Goal: Task Accomplishment & Management: Use online tool/utility

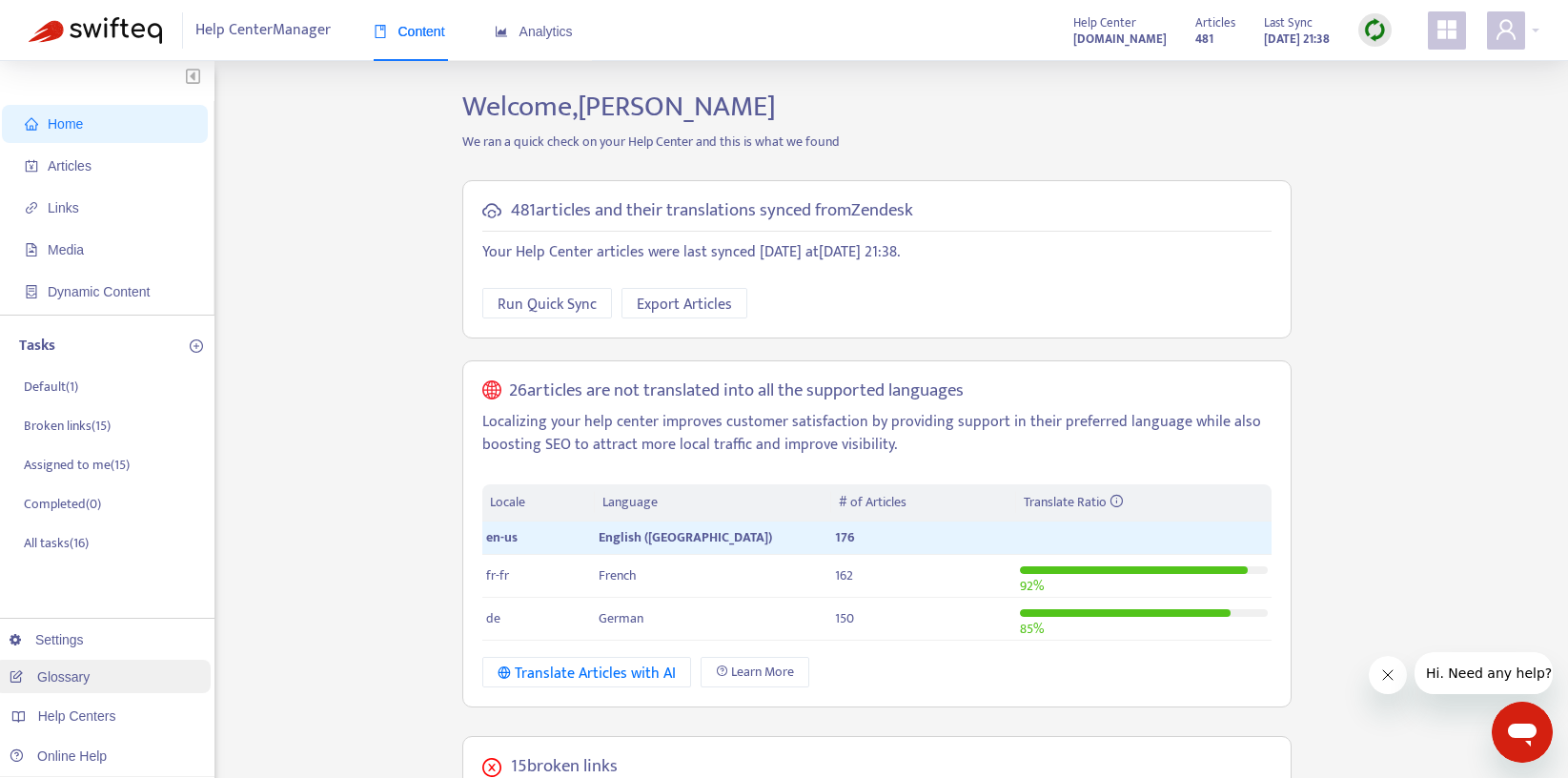
click at [60, 669] on link "Glossary" at bounding box center [50, 676] width 80 height 16
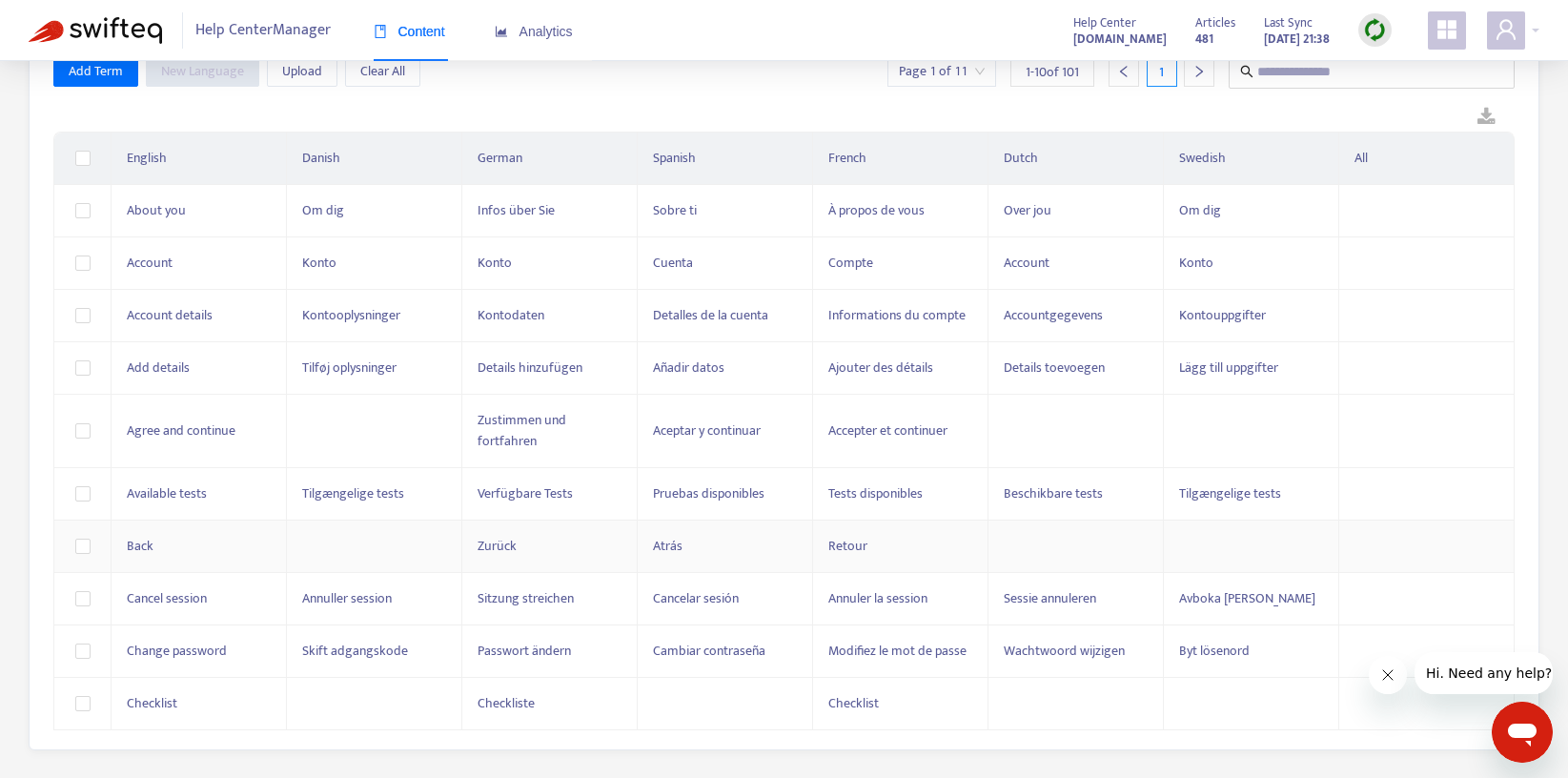
scroll to position [134, 0]
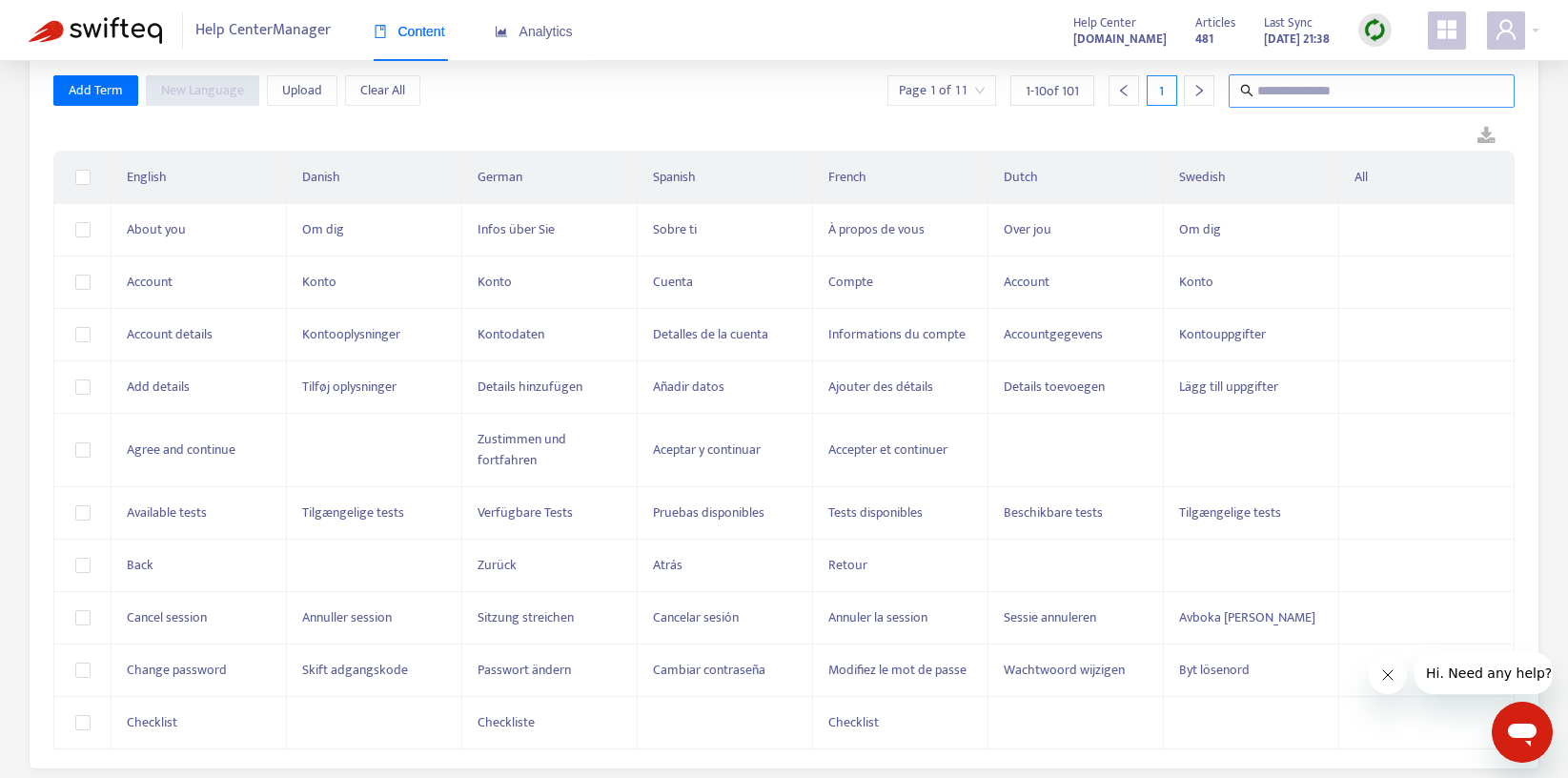
click at [1294, 89] on input "text" at bounding box center [1373, 91] width 230 height 23
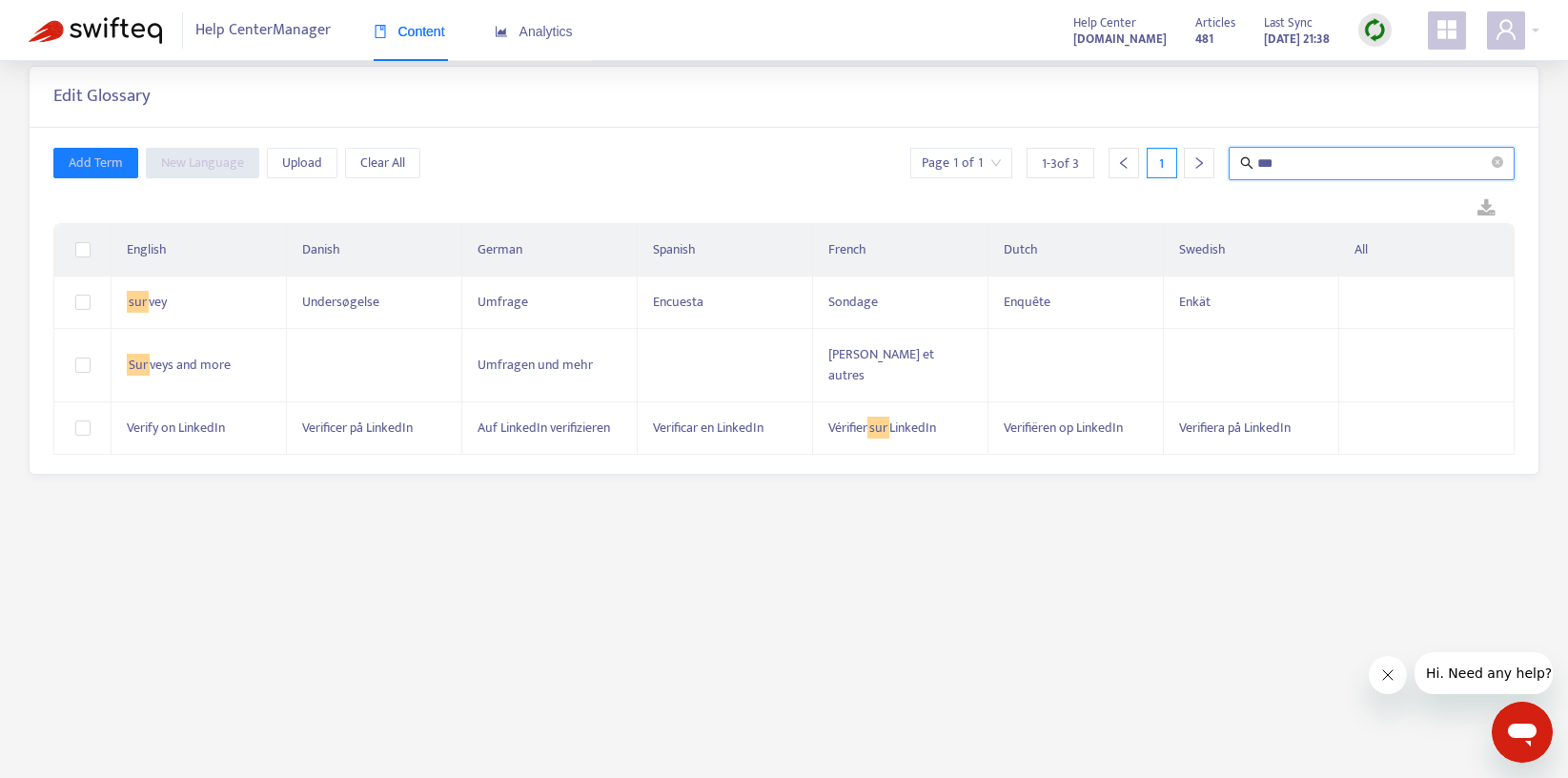
scroll to position [61, 0]
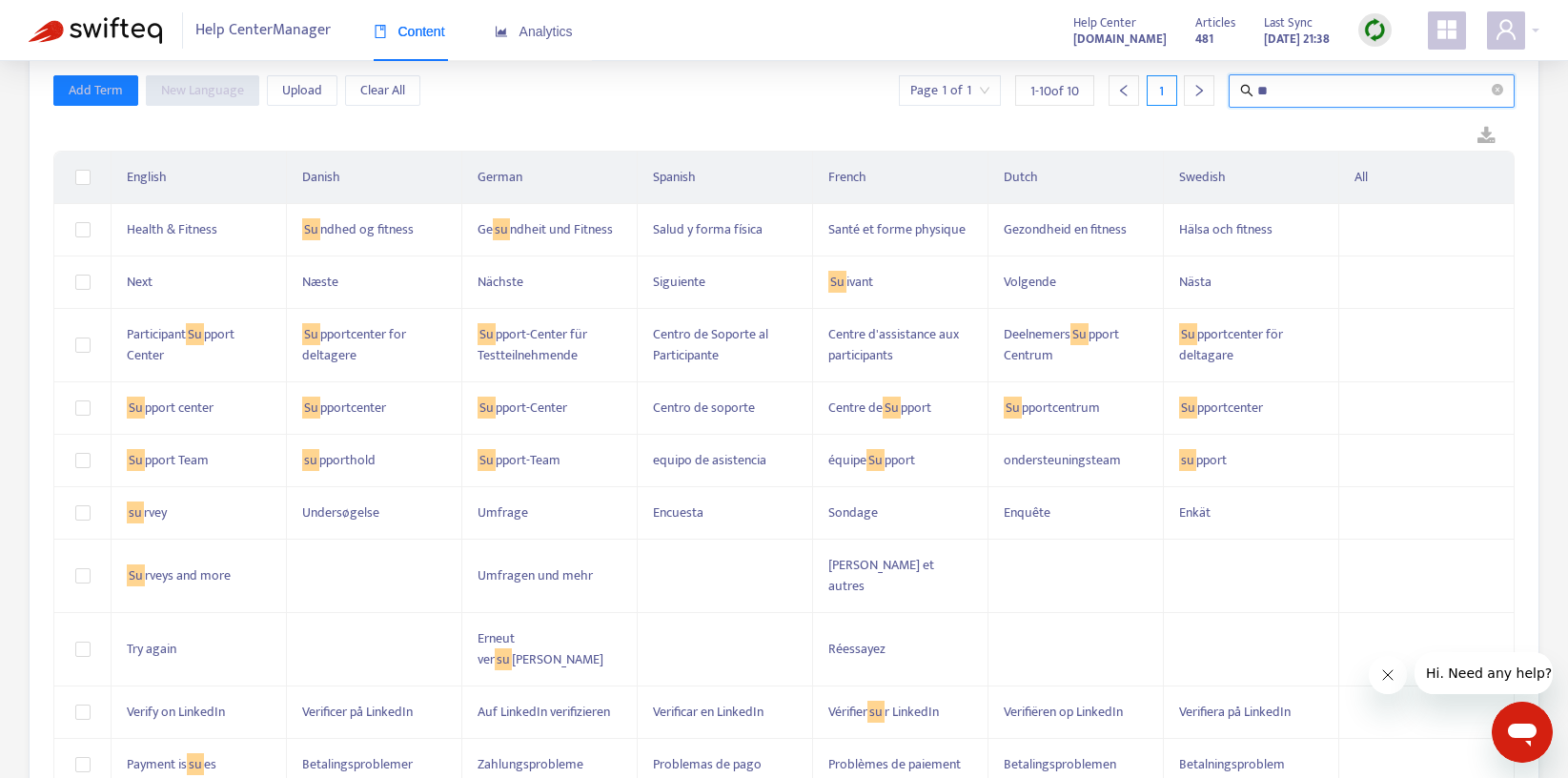
type input "*"
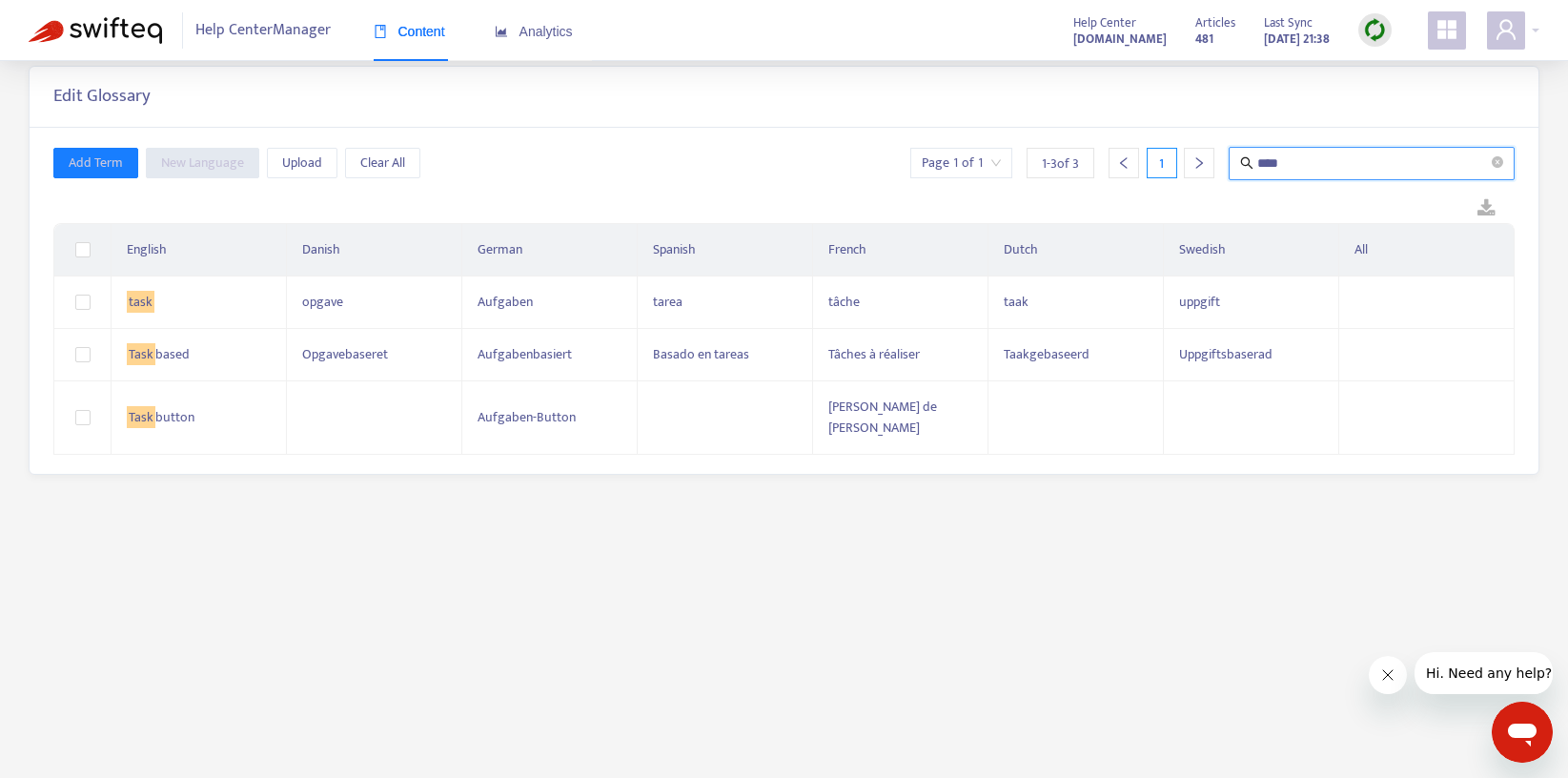
type input "****"
click at [103, 40] on img at bounding box center [95, 30] width 134 height 26
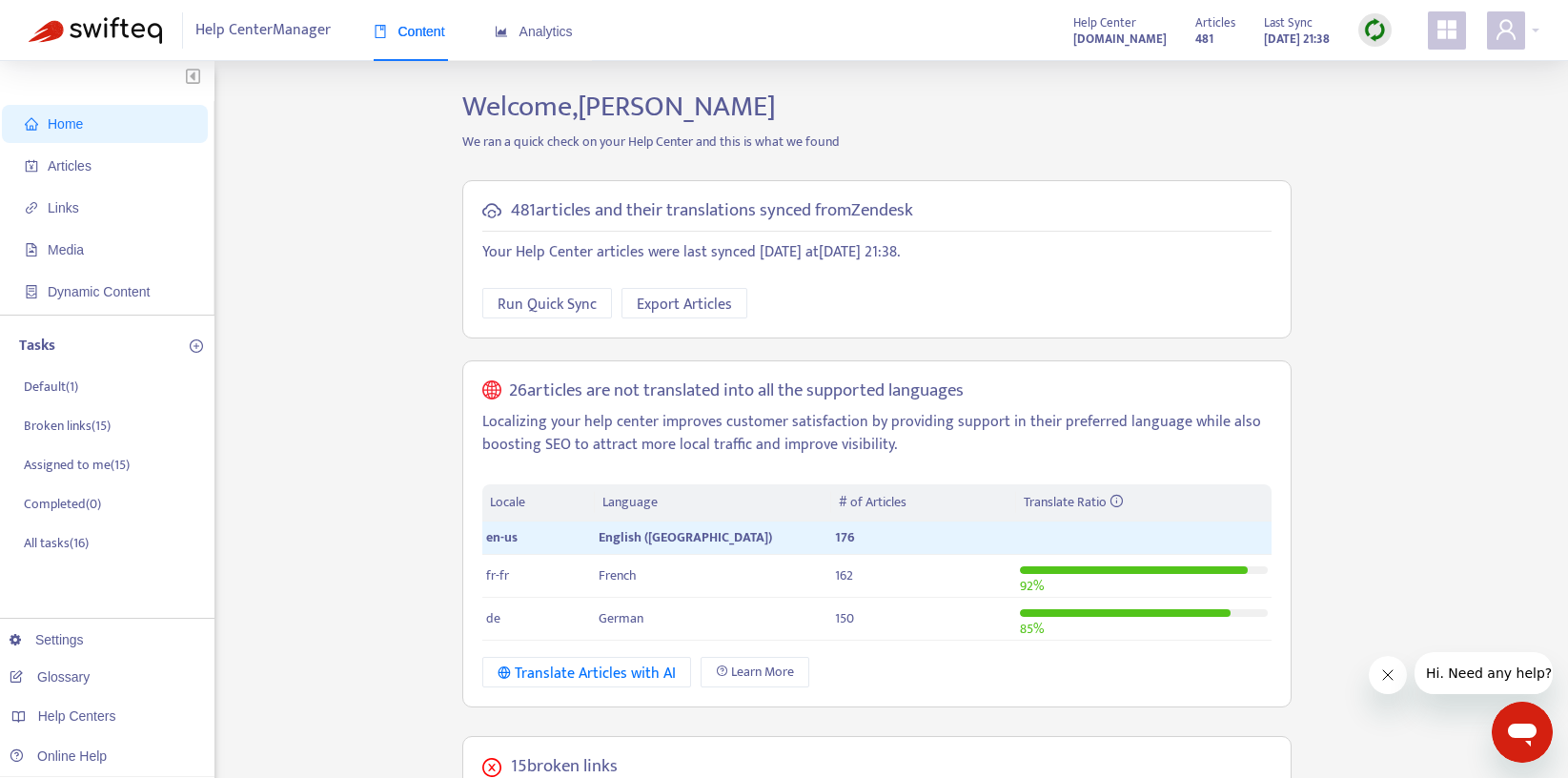
click at [86, 184] on ul "Home Articles Links Media Dynamic Content" at bounding box center [107, 207] width 215 height 214
click at [89, 176] on span "Articles" at bounding box center [108, 165] width 168 height 38
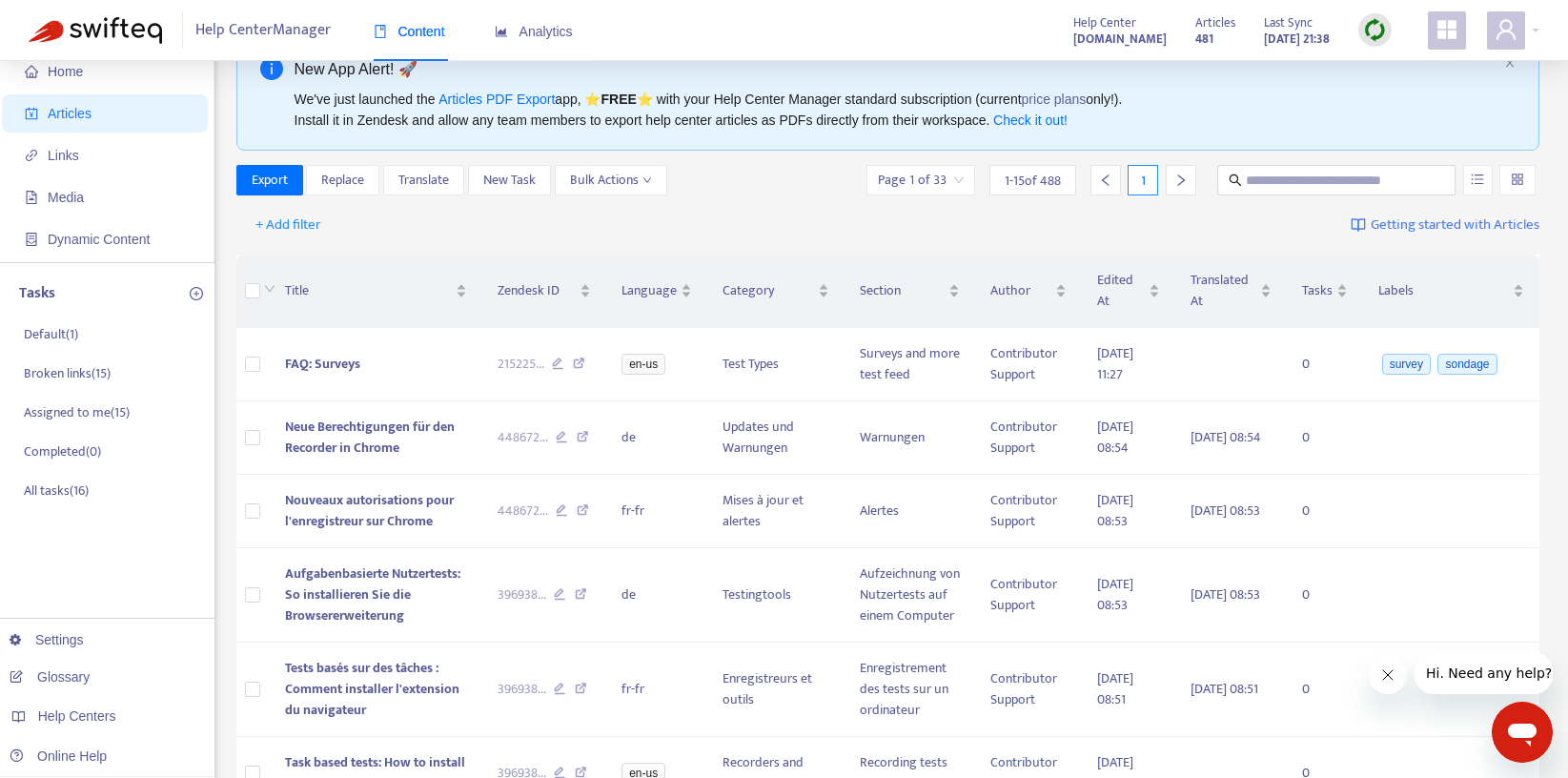
scroll to position [57, 0]
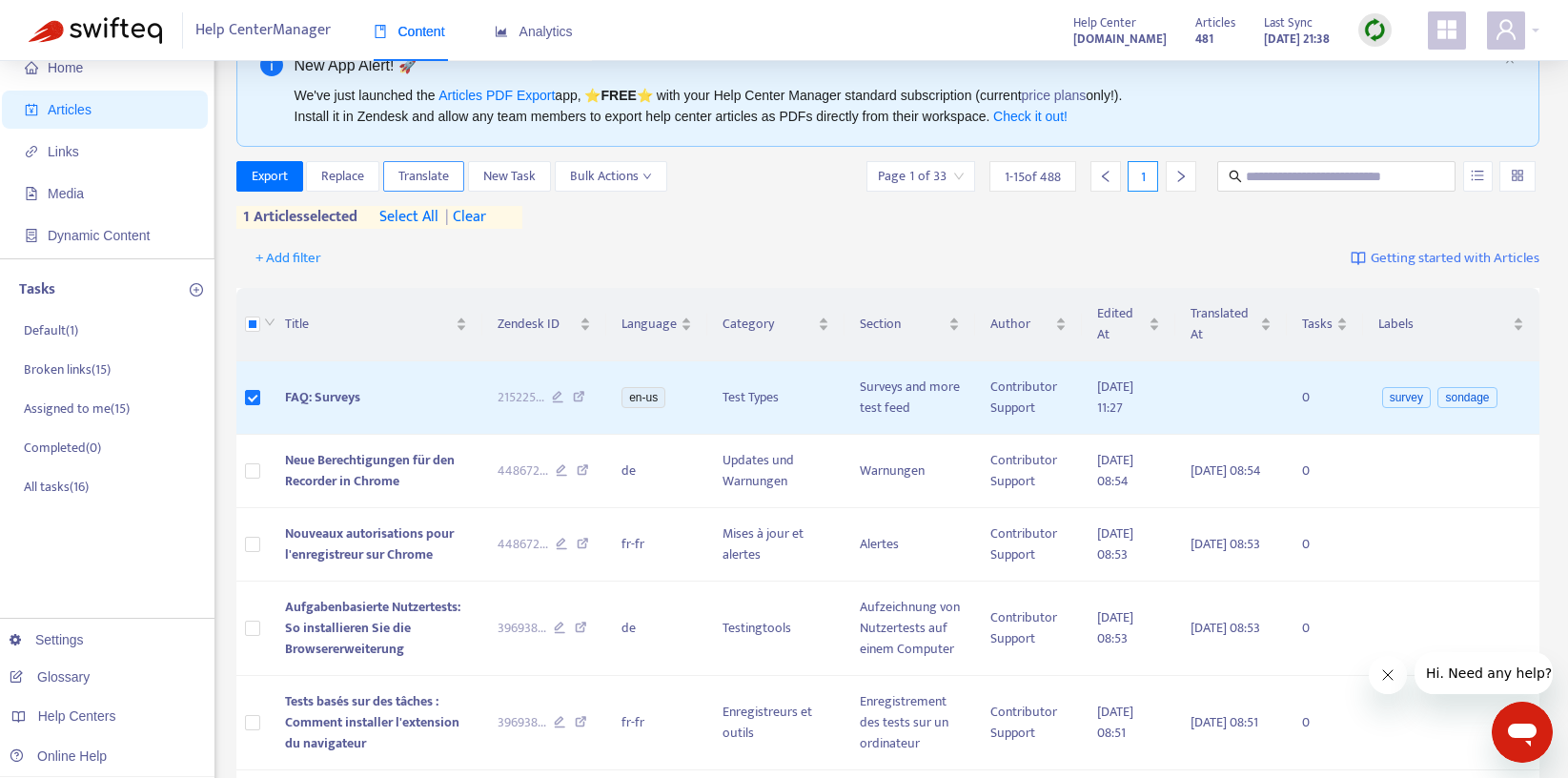
click at [418, 177] on span "Translate" at bounding box center [424, 176] width 51 height 20
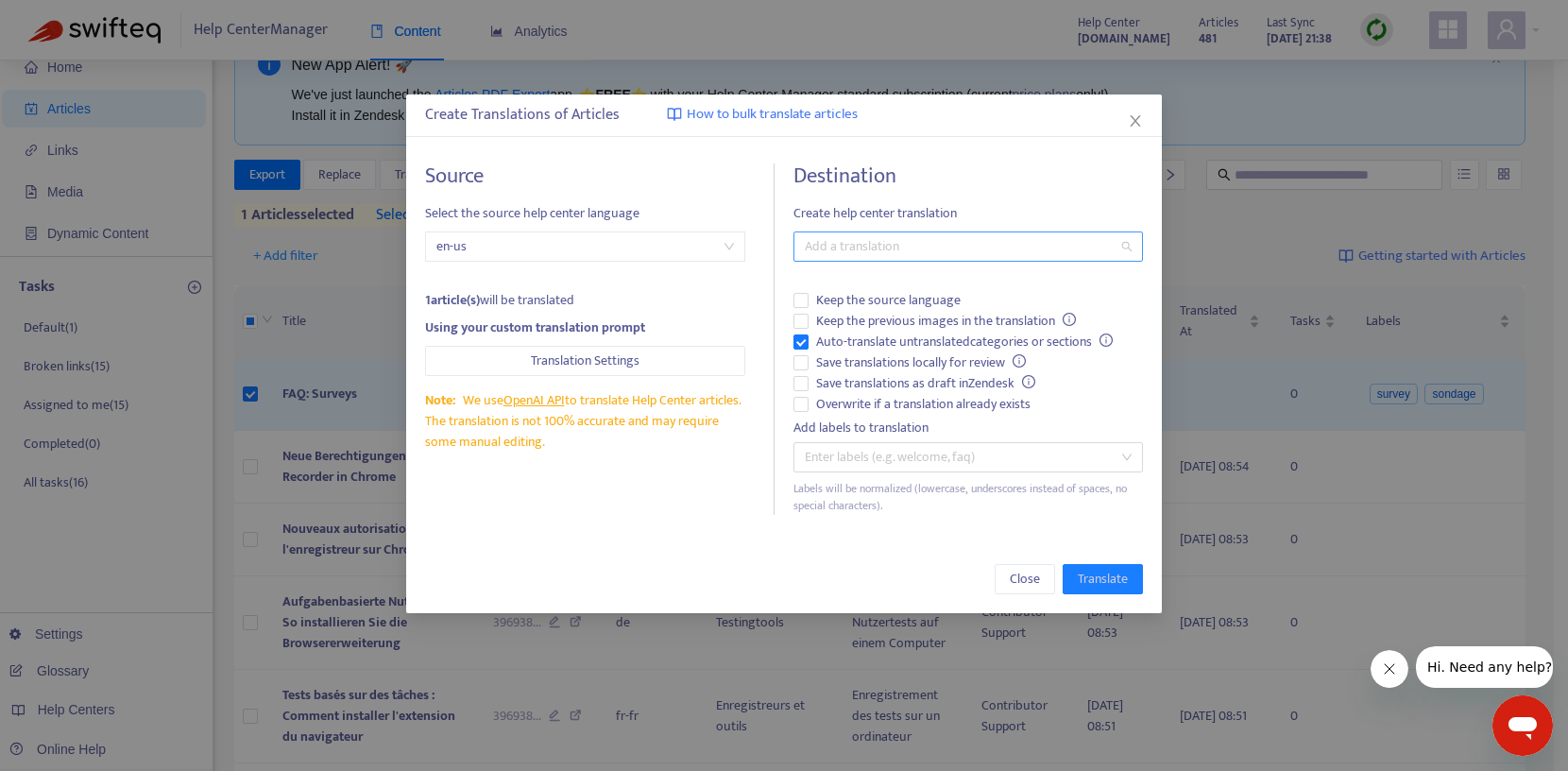
click at [920, 254] on div at bounding box center [959, 246] width 321 height 22
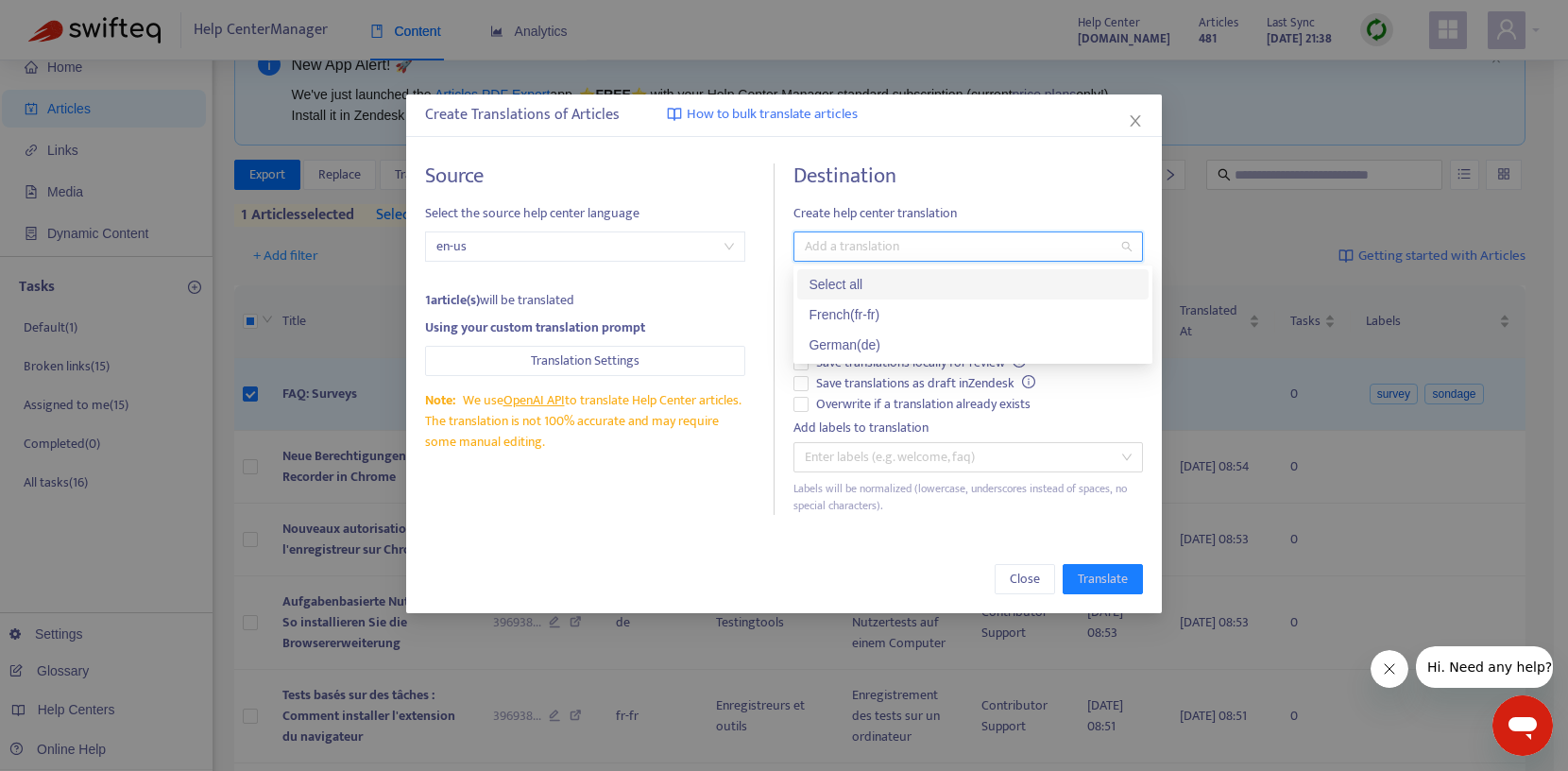
click at [899, 282] on div "Select all" at bounding box center [974, 283] width 329 height 20
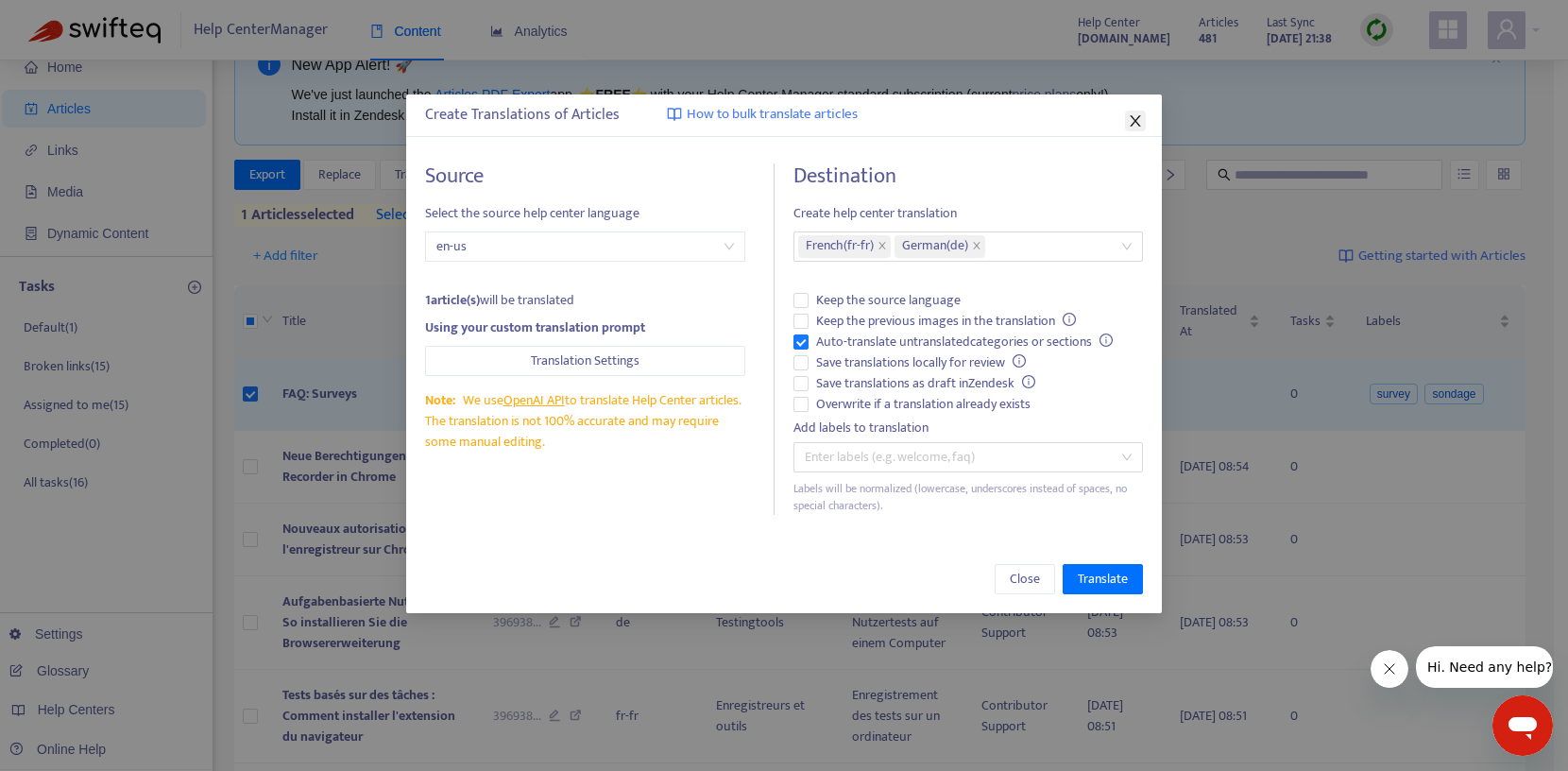
click at [1133, 120] on icon "close" at bounding box center [1134, 121] width 11 height 12
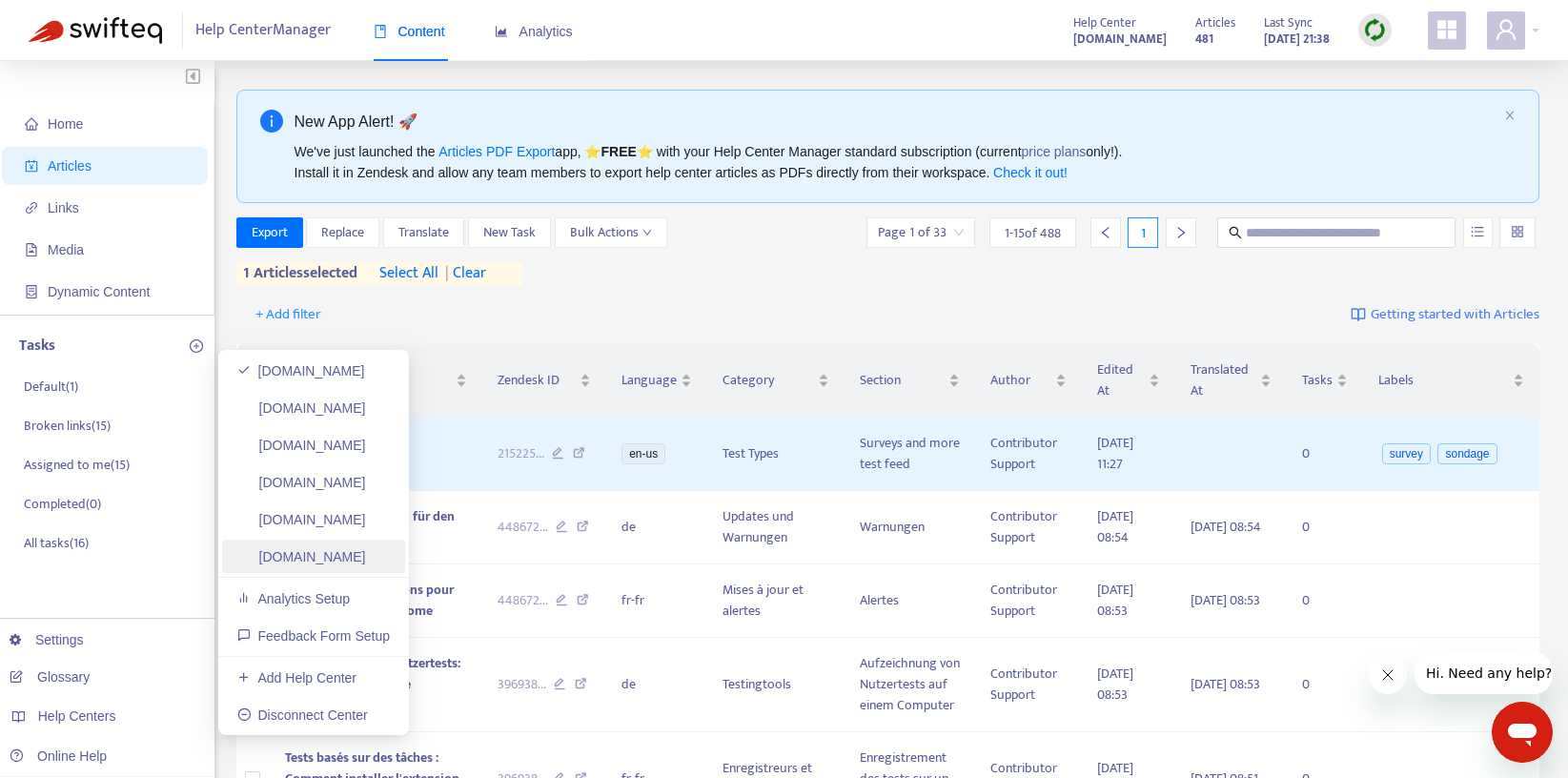
click at [341, 562] on link "[DOMAIN_NAME]" at bounding box center [302, 556] width 129 height 16
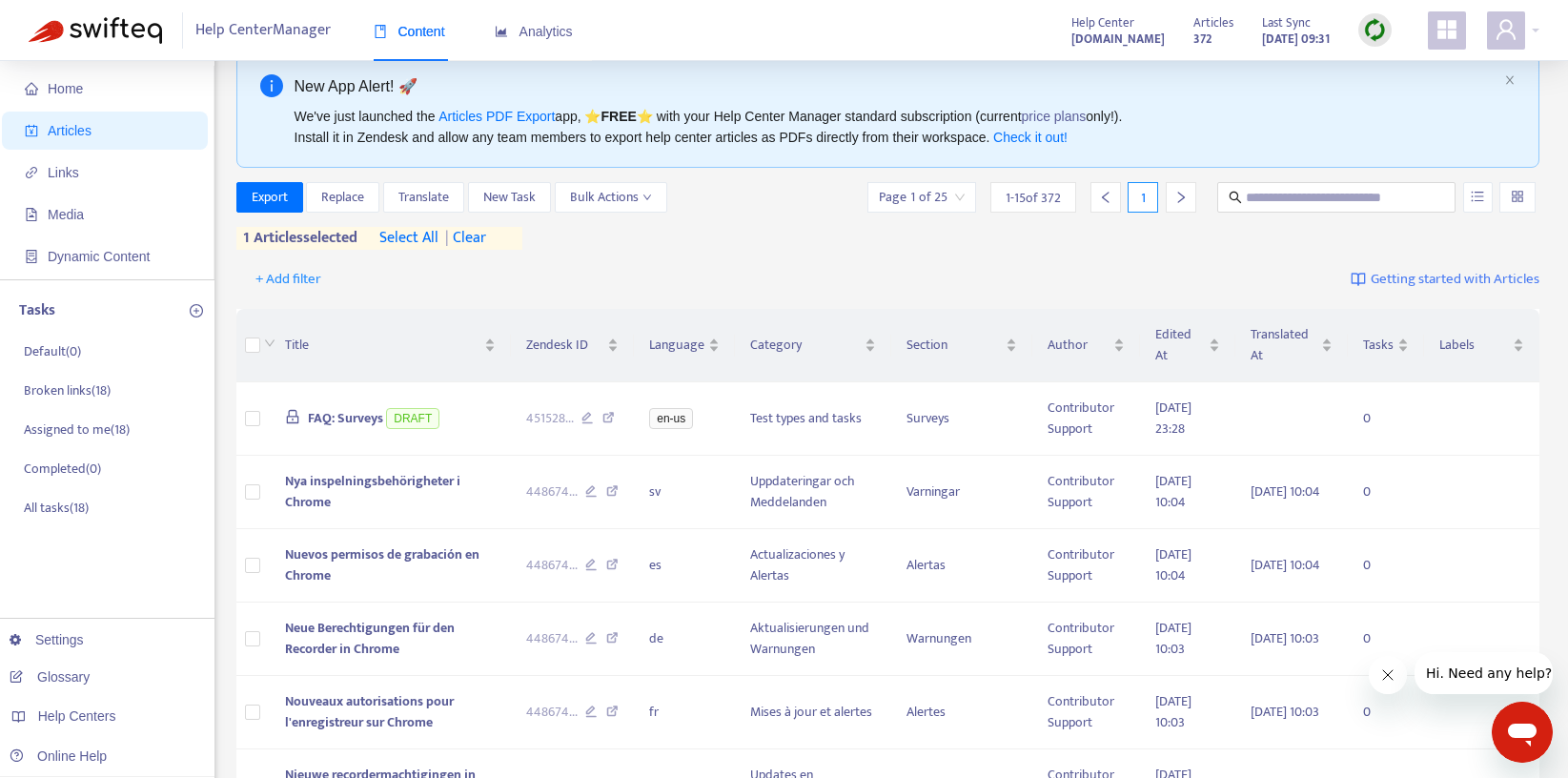
scroll to position [37, 0]
click at [1372, 31] on img at bounding box center [1375, 30] width 23 height 23
click at [1384, 76] on link "Quick Sync" at bounding box center [1414, 69] width 81 height 21
